Goal: Find specific page/section: Find specific page/section

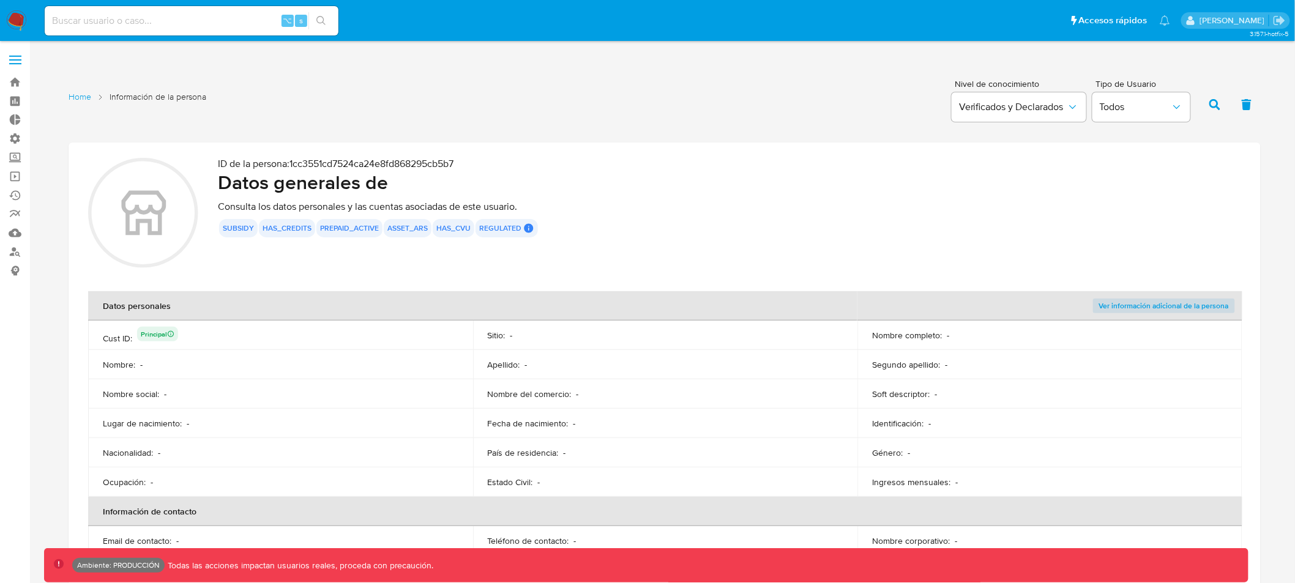
click at [18, 59] on span at bounding box center [15, 60] width 12 height 2
click at [0, 0] on input "checkbox" at bounding box center [0, 0] width 0 height 0
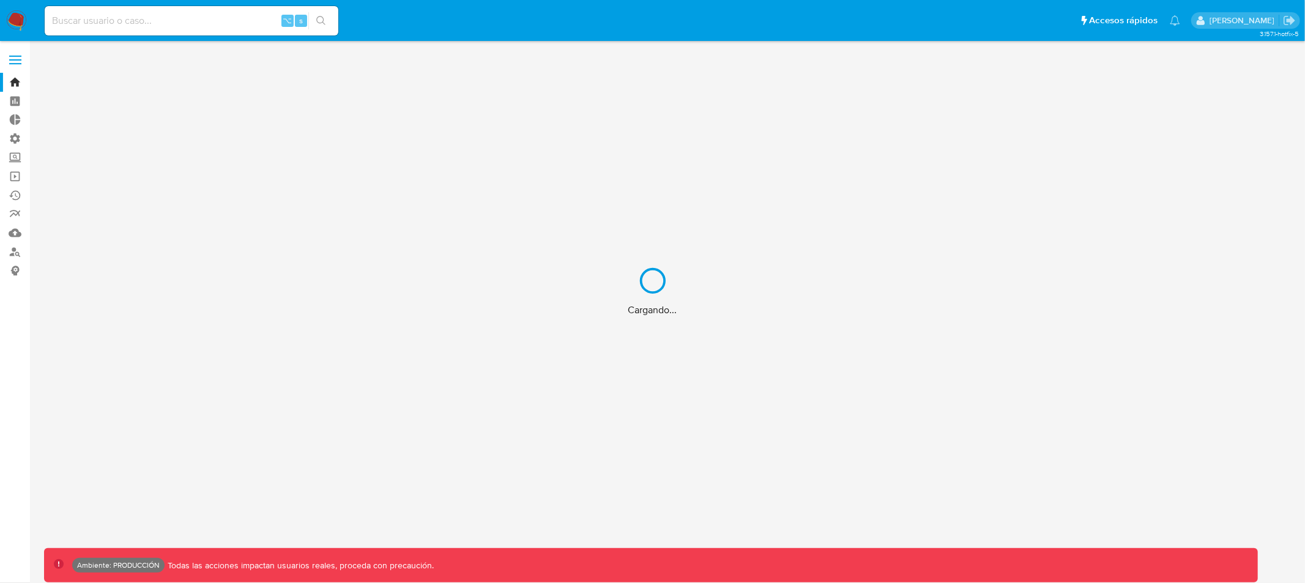
click at [156, 31] on div "Cargando..." at bounding box center [652, 291] width 1305 height 583
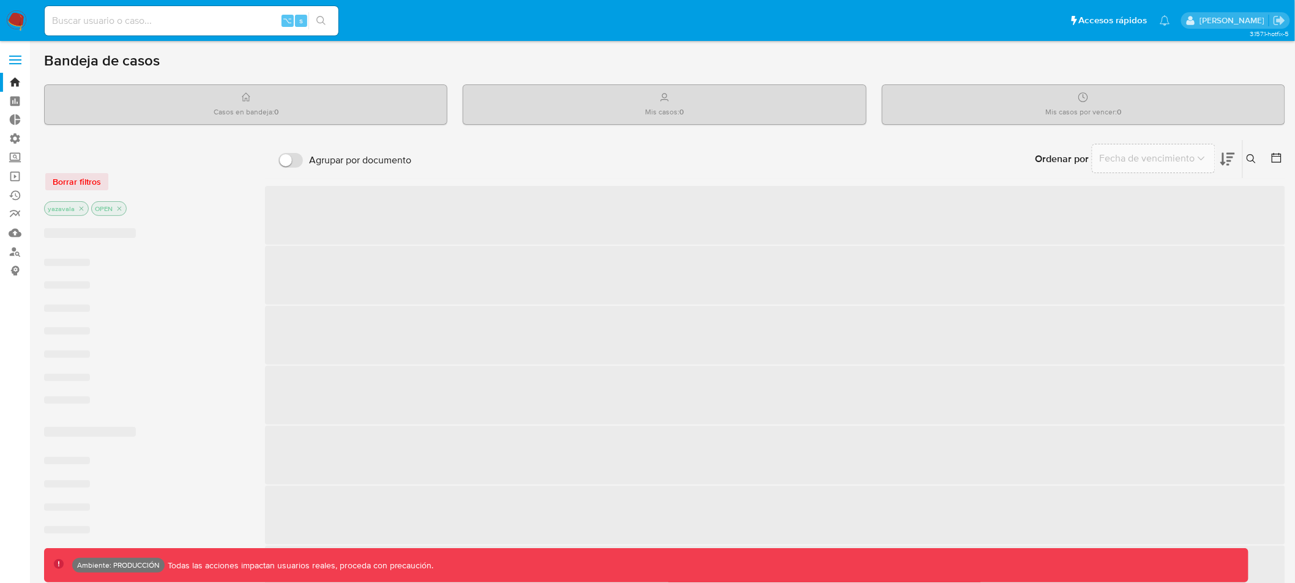
click at [152, 24] on input at bounding box center [192, 21] width 294 height 16
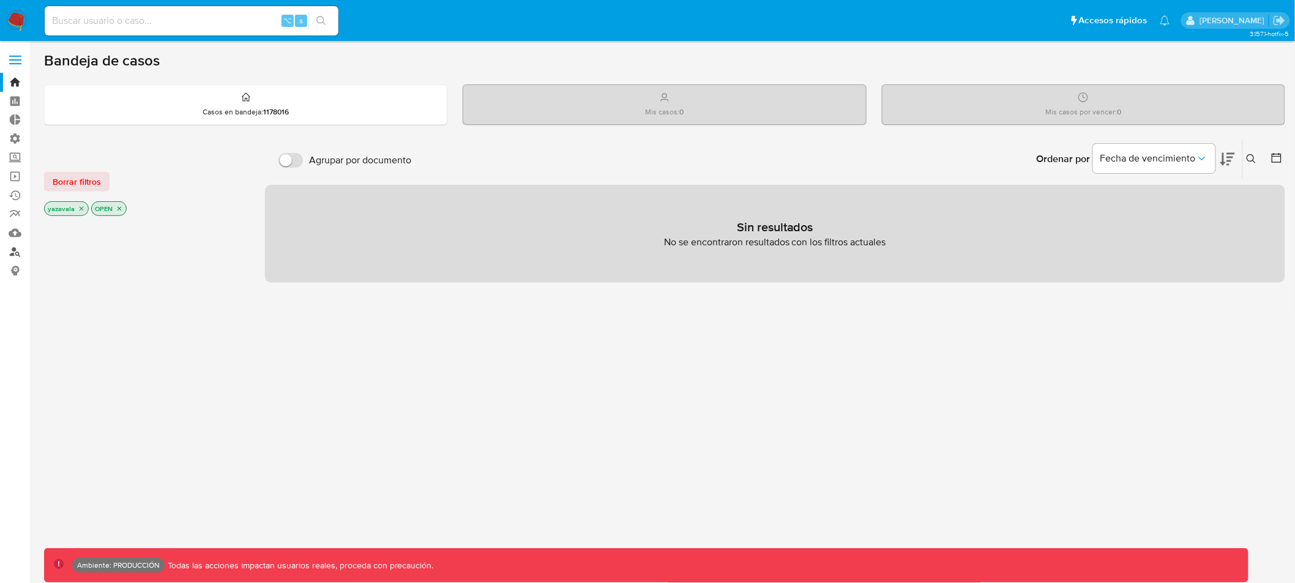
click at [15, 251] on link "Buscador de personas" at bounding box center [73, 251] width 146 height 19
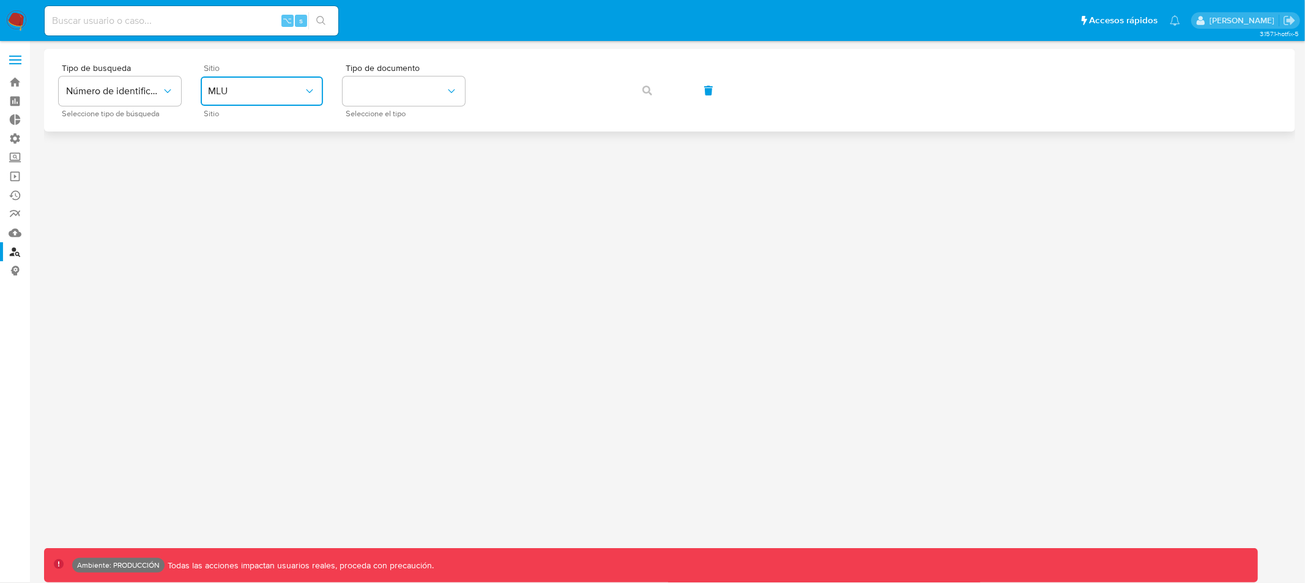
click at [251, 97] on span "MLU" at bounding box center [255, 91] width 95 height 12
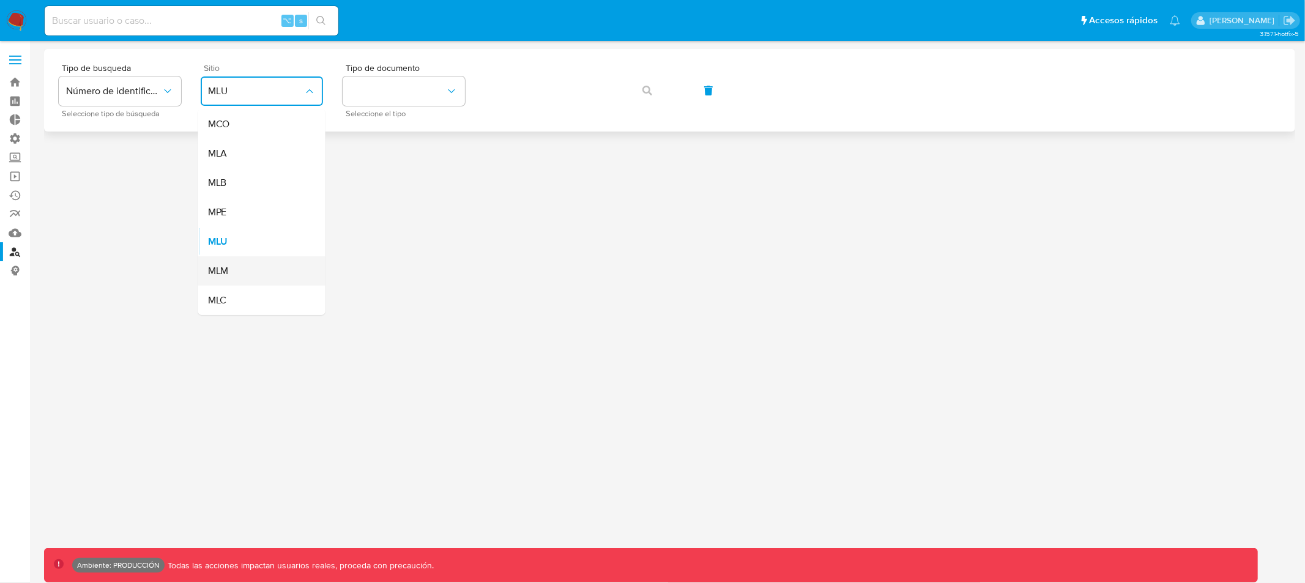
click at [250, 274] on div "MLM" at bounding box center [258, 270] width 100 height 29
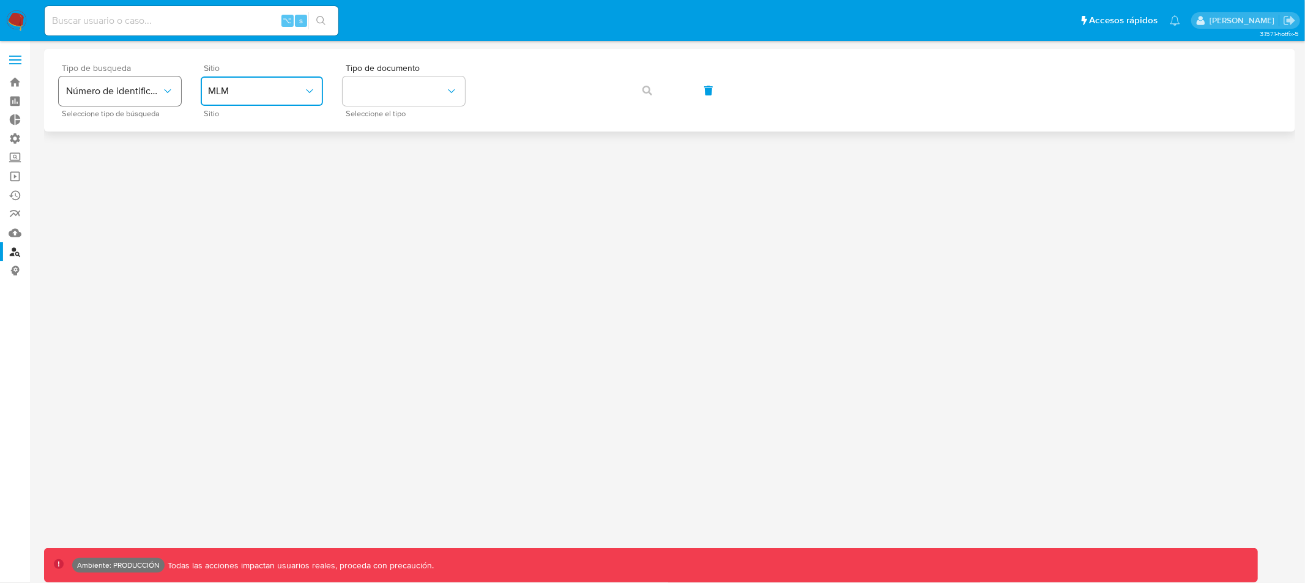
click at [126, 96] on span "Número de identificación" at bounding box center [113, 91] width 95 height 12
click at [130, 133] on span "Número de identificación" at bounding box center [116, 130] width 100 height 24
click at [300, 86] on button "site_id" at bounding box center [262, 90] width 122 height 29
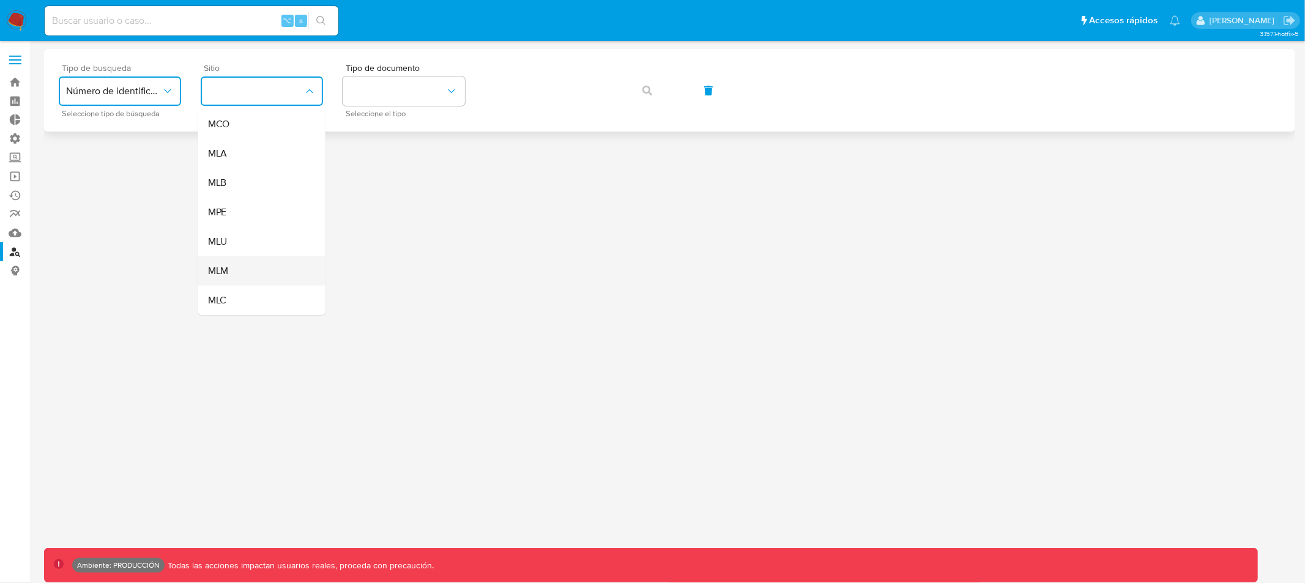
click at [235, 269] on div "MLM" at bounding box center [258, 270] width 100 height 29
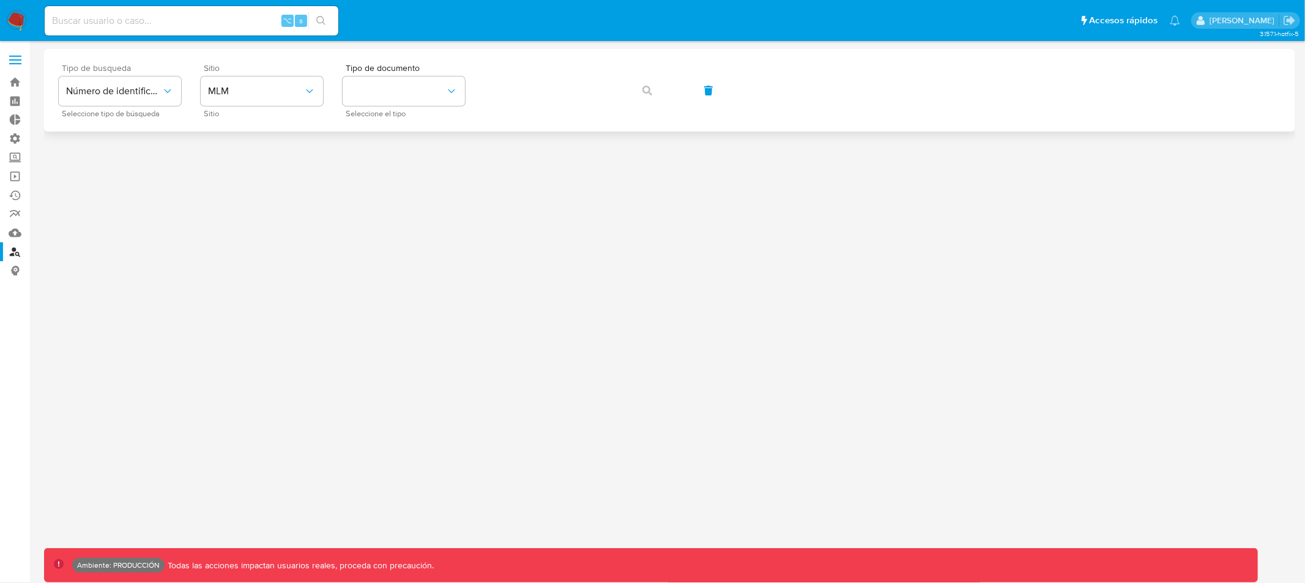
click at [647, 89] on div "Tipo de busqueda Número de identificación Seleccione tipo de búsqueda Sitio MLM…" at bounding box center [670, 90] width 1222 height 53
click at [239, 94] on span "MLM" at bounding box center [255, 91] width 95 height 12
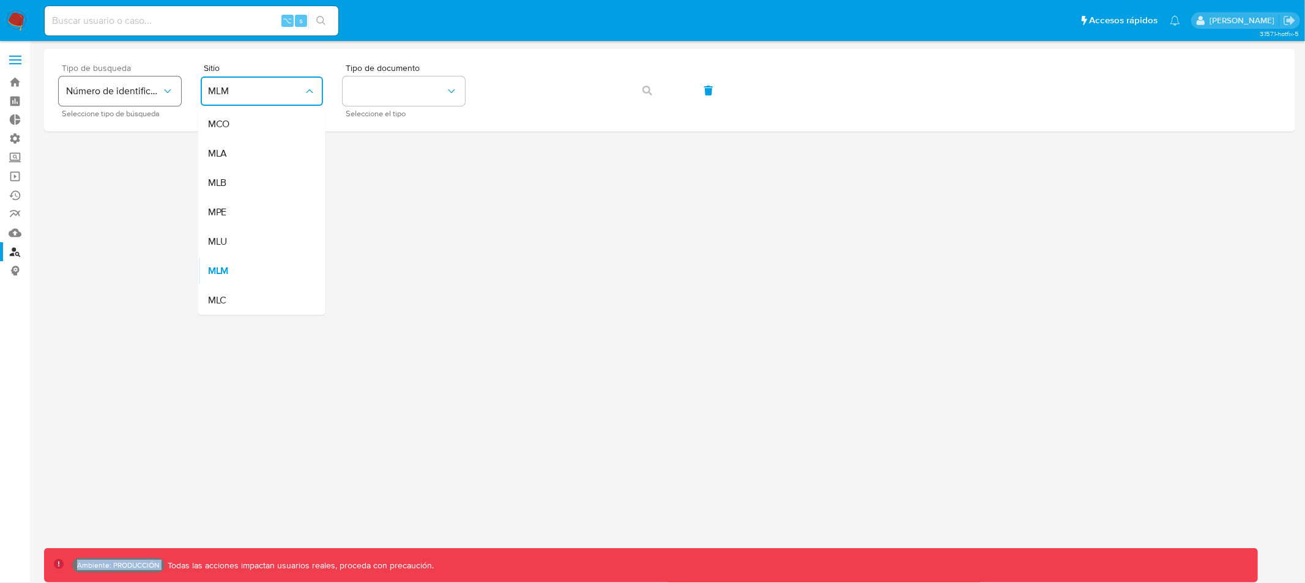
click at [133, 89] on span "Número de identificación" at bounding box center [113, 91] width 95 height 12
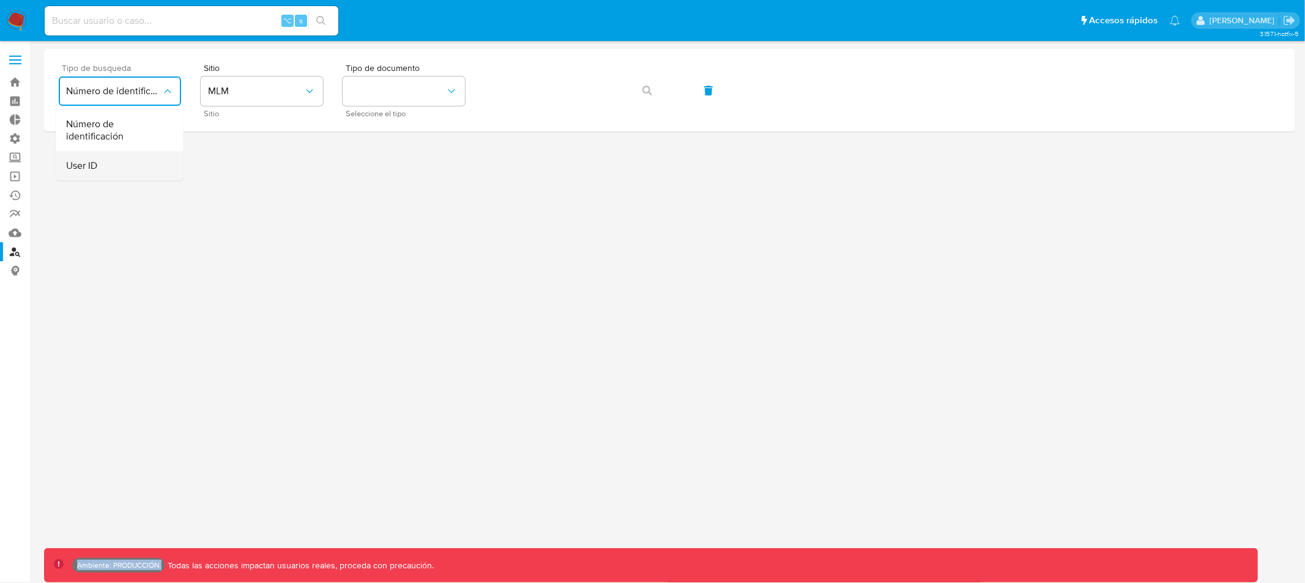
click at [113, 164] on div "User ID" at bounding box center [116, 165] width 100 height 29
click at [140, 83] on button "User ID" at bounding box center [120, 90] width 122 height 29
click at [127, 126] on span "Número de identificación" at bounding box center [116, 130] width 100 height 24
click at [282, 86] on button "site_id" at bounding box center [262, 90] width 122 height 29
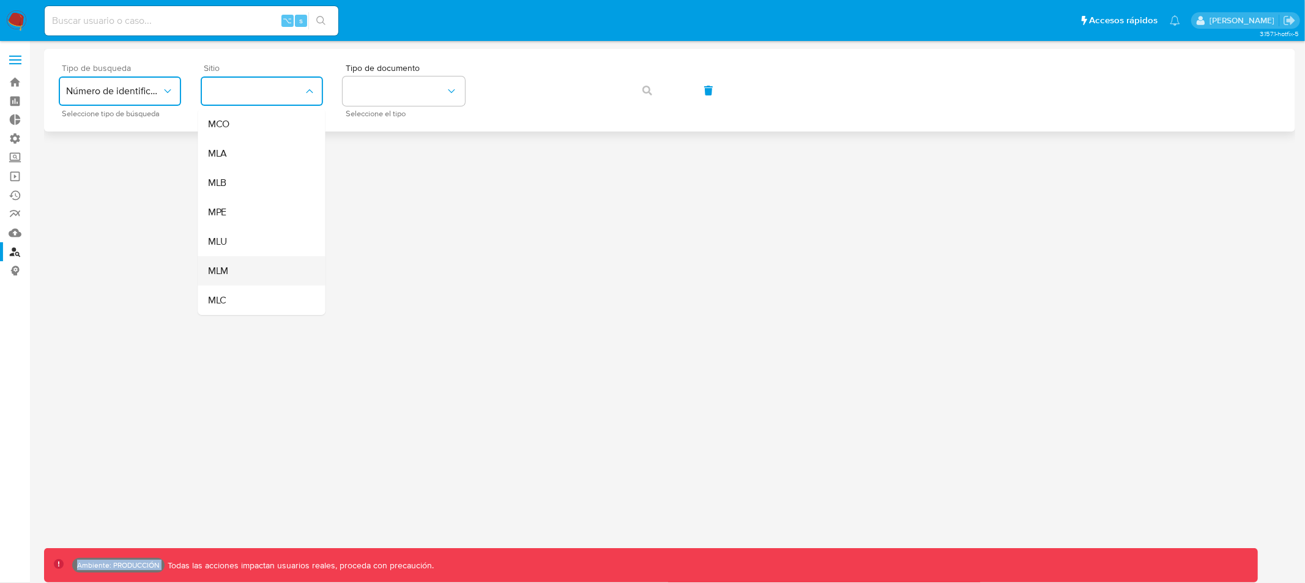
click at [250, 273] on div "MLM" at bounding box center [258, 270] width 100 height 29
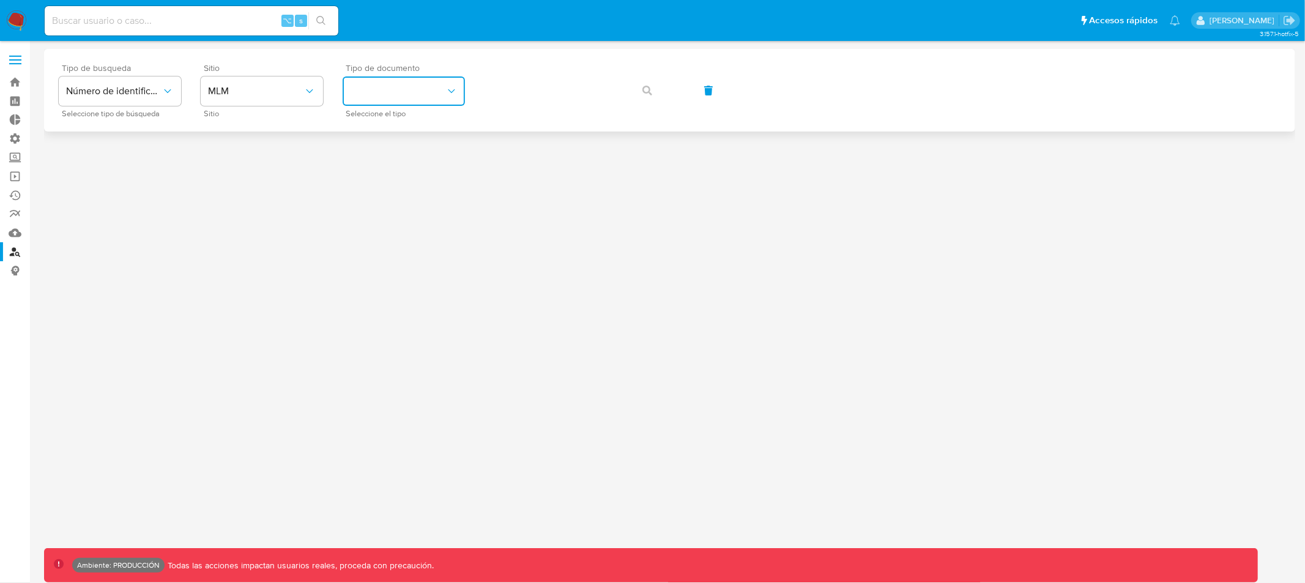
click at [406, 99] on button "identificationType" at bounding box center [404, 90] width 122 height 29
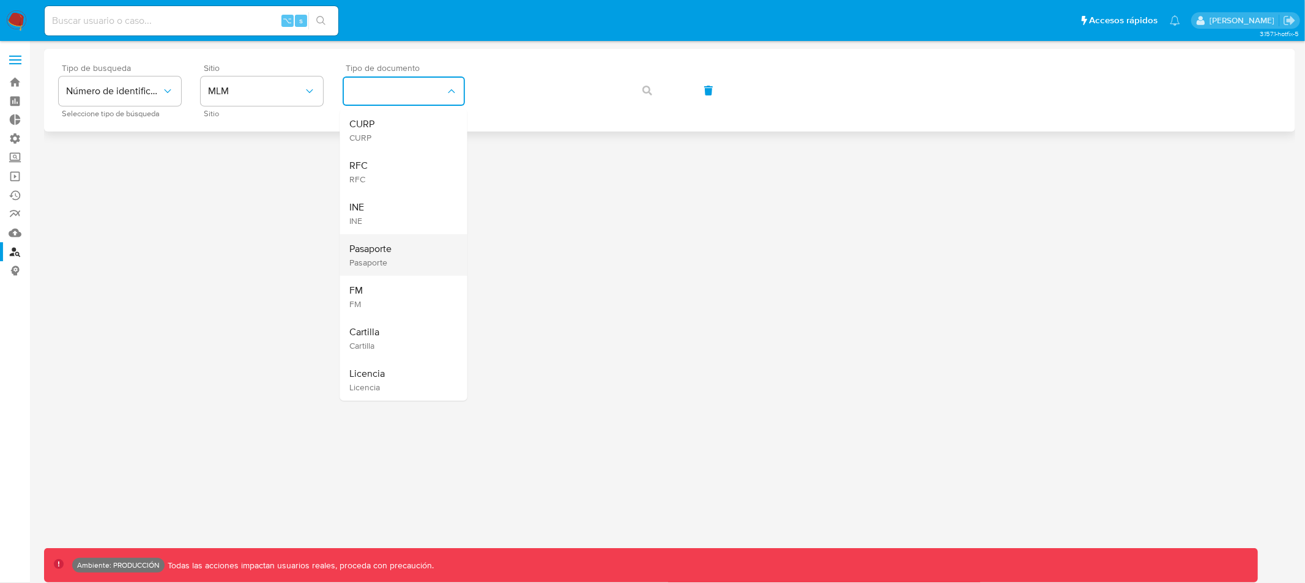
click at [392, 257] on span "Pasaporte" at bounding box center [371, 262] width 42 height 11
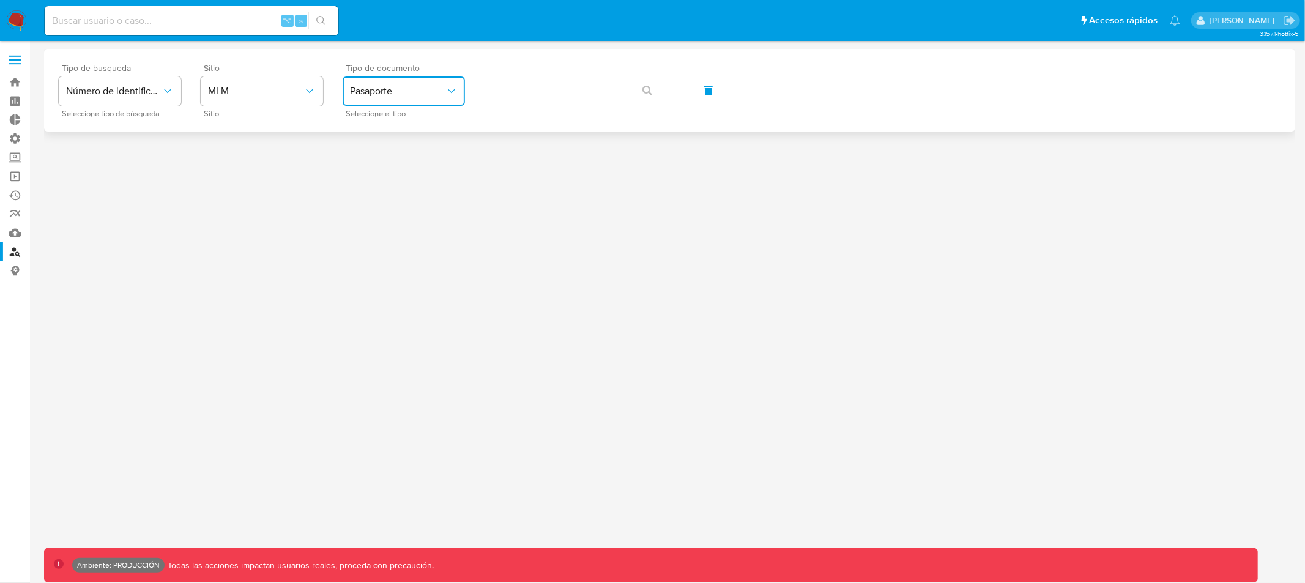
click at [652, 95] on div "Tipo de busqueda Número de identificación Seleccione tipo de búsqueda Sitio MLM…" at bounding box center [670, 90] width 1222 height 53
click at [651, 92] on div "Tipo de busqueda Número de identificación Seleccione tipo de búsqueda Sitio MLM…" at bounding box center [670, 90] width 1222 height 53
click at [248, 95] on span "MLM" at bounding box center [255, 91] width 95 height 12
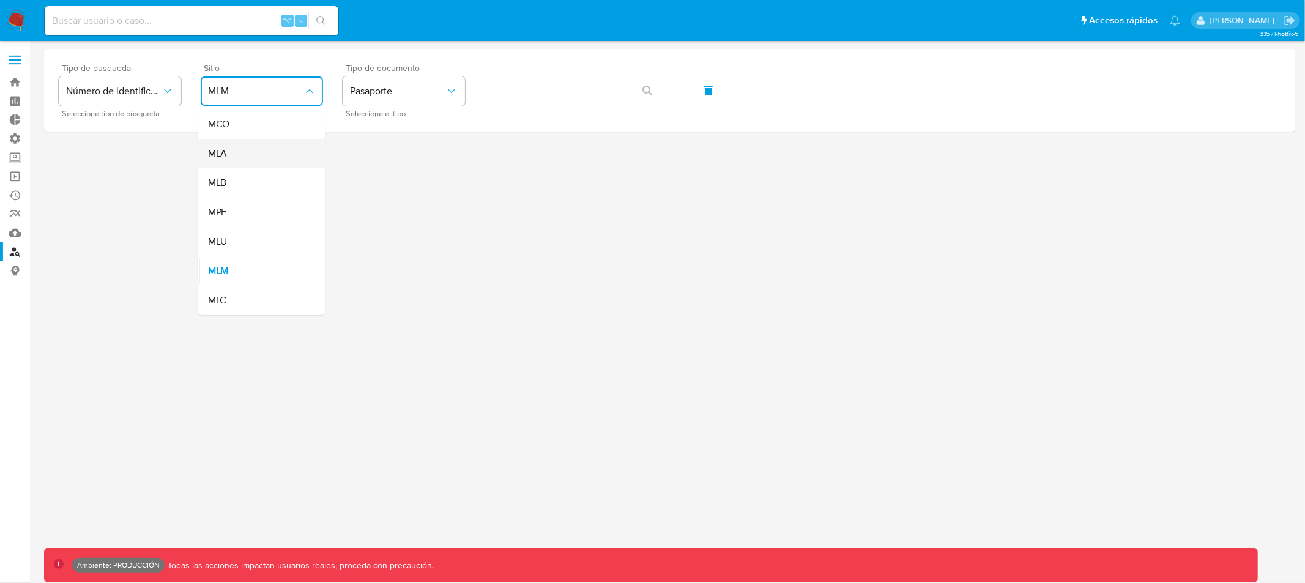
click at [238, 152] on div "MLA" at bounding box center [258, 153] width 100 height 29
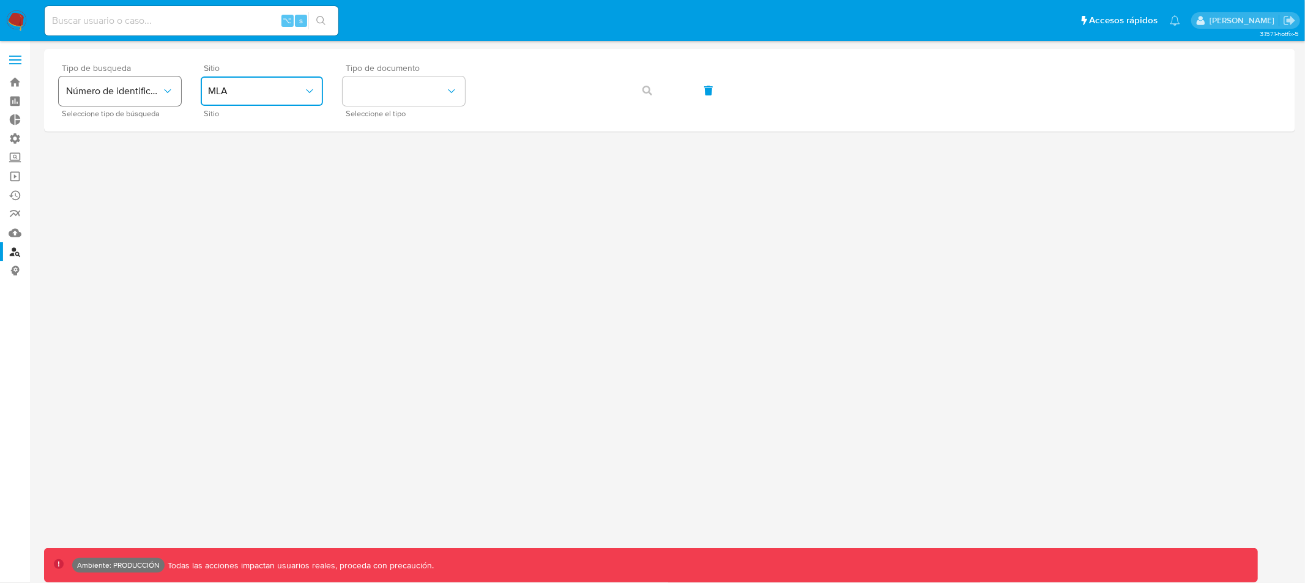
click at [128, 95] on span "Número de identificación" at bounding box center [113, 91] width 95 height 12
click at [386, 95] on button "identificationType" at bounding box center [404, 90] width 122 height 29
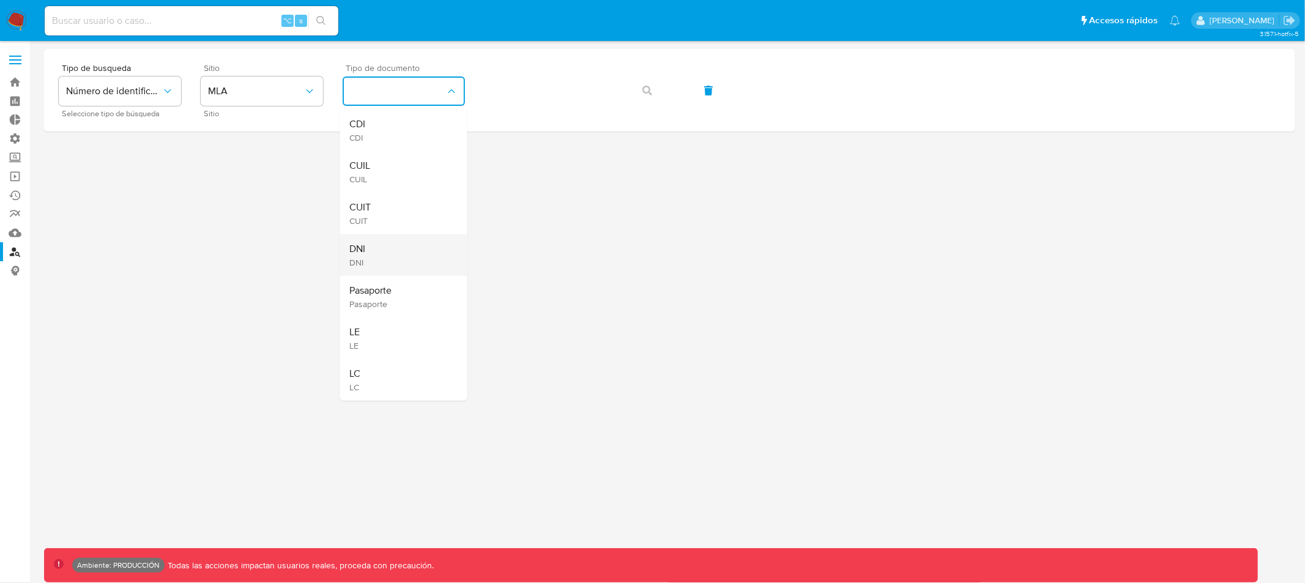
click at [371, 249] on div "DNI DNI" at bounding box center [400, 255] width 100 height 42
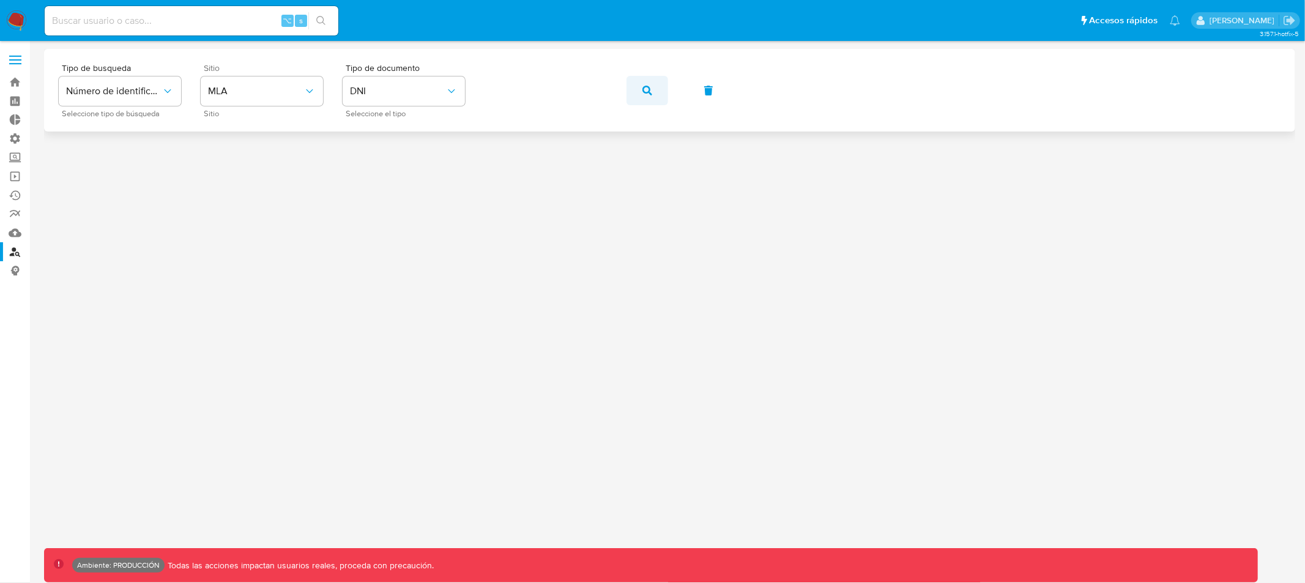
click at [642, 89] on icon "button" at bounding box center [647, 91] width 10 height 10
